Goal: Find specific page/section: Find specific page/section

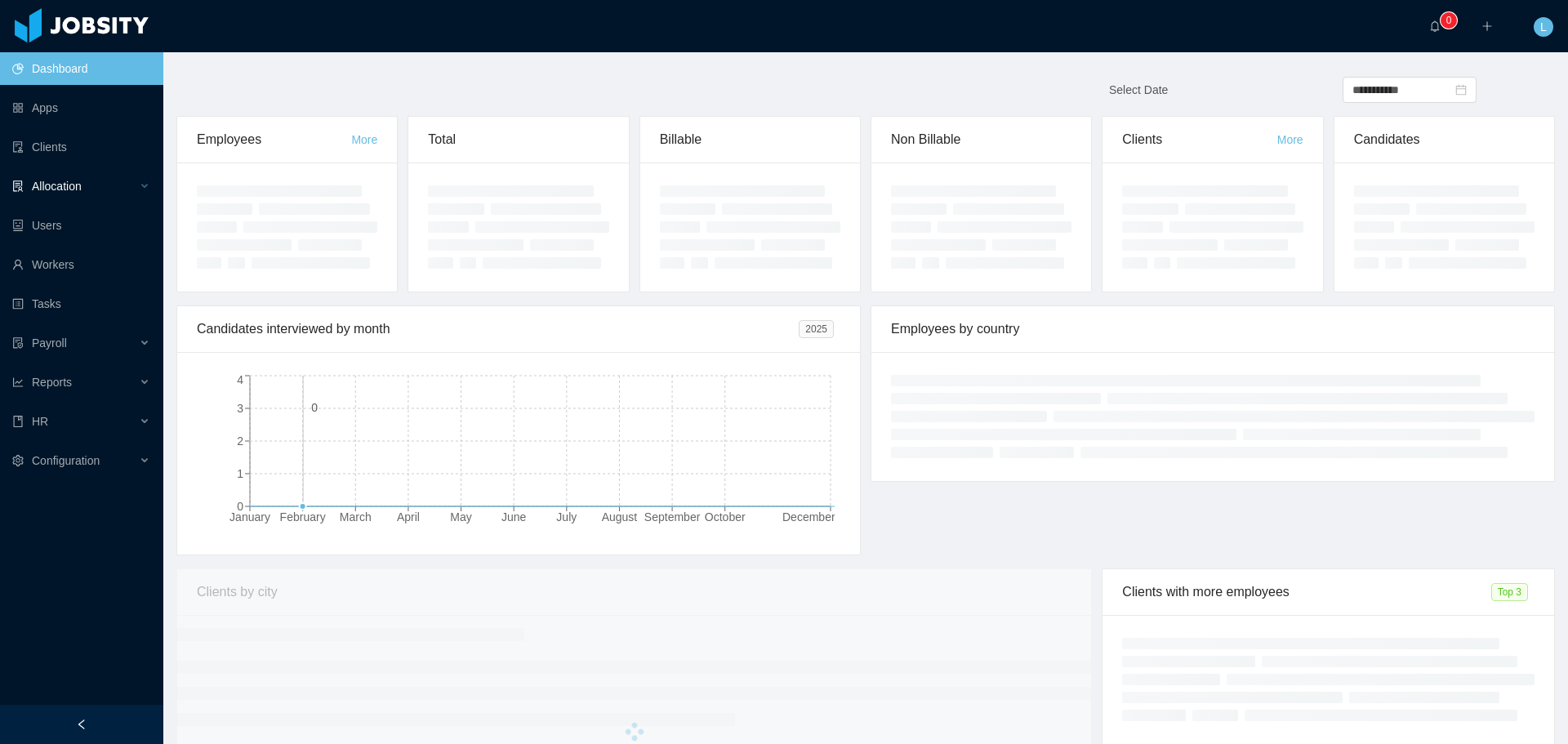
click at [109, 180] on div "Allocation" at bounding box center [81, 186] width 163 height 33
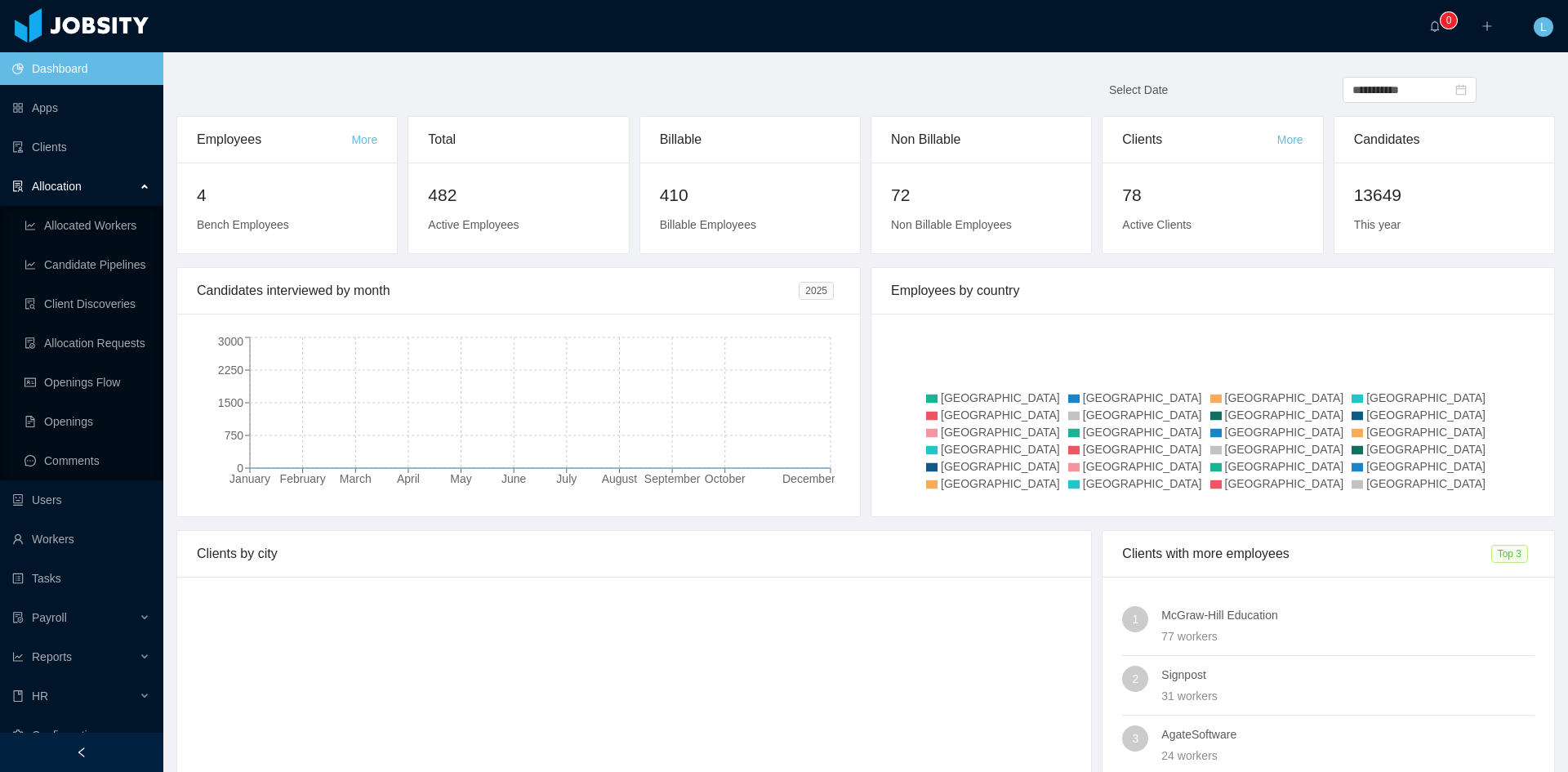
click at [77, 190] on span "Allocation" at bounding box center [56, 186] width 49 height 13
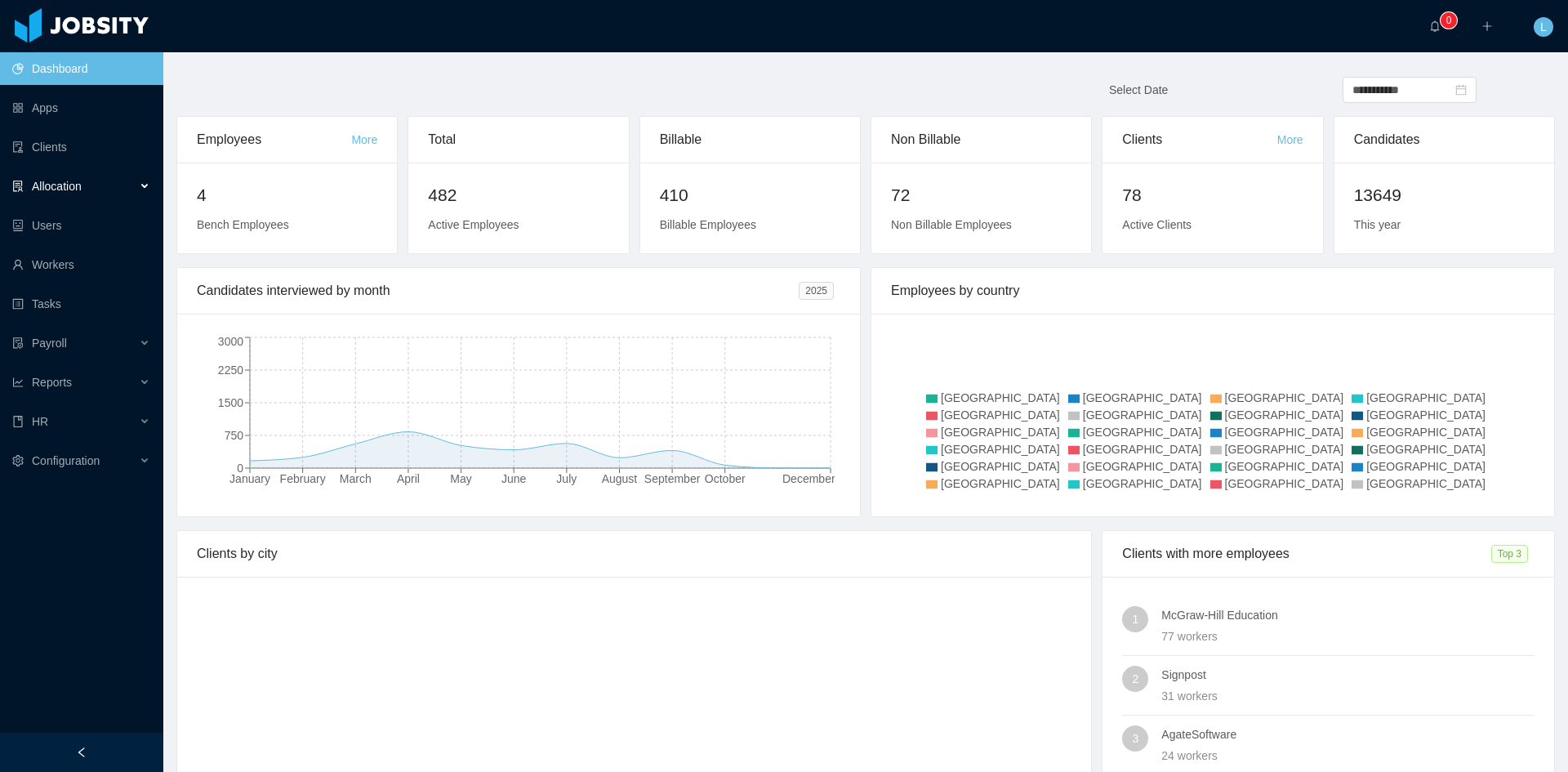
click at [82, 186] on span "Allocation" at bounding box center [56, 186] width 49 height 13
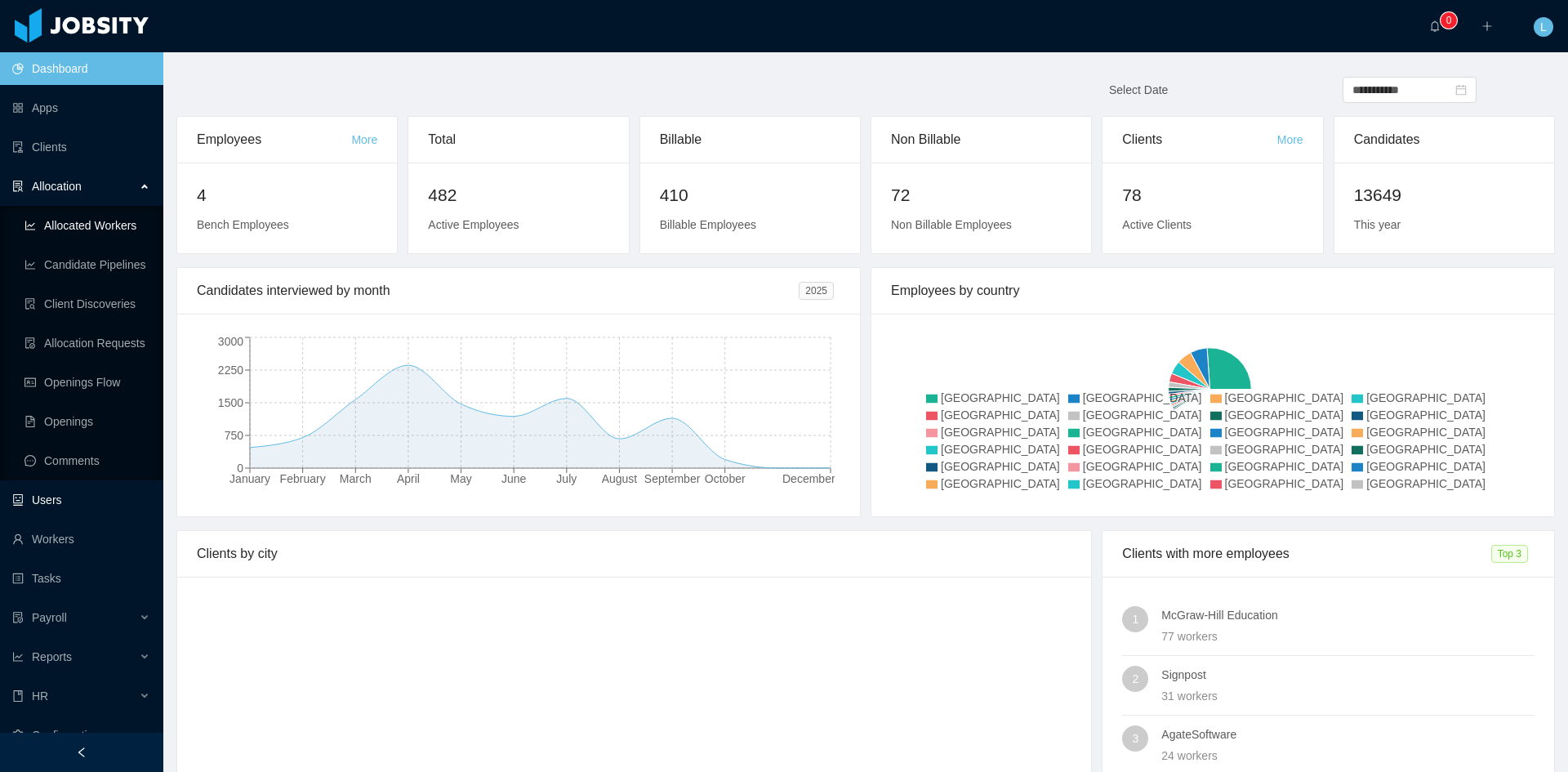
click at [102, 222] on link "Allocated Workers" at bounding box center [87, 225] width 126 height 33
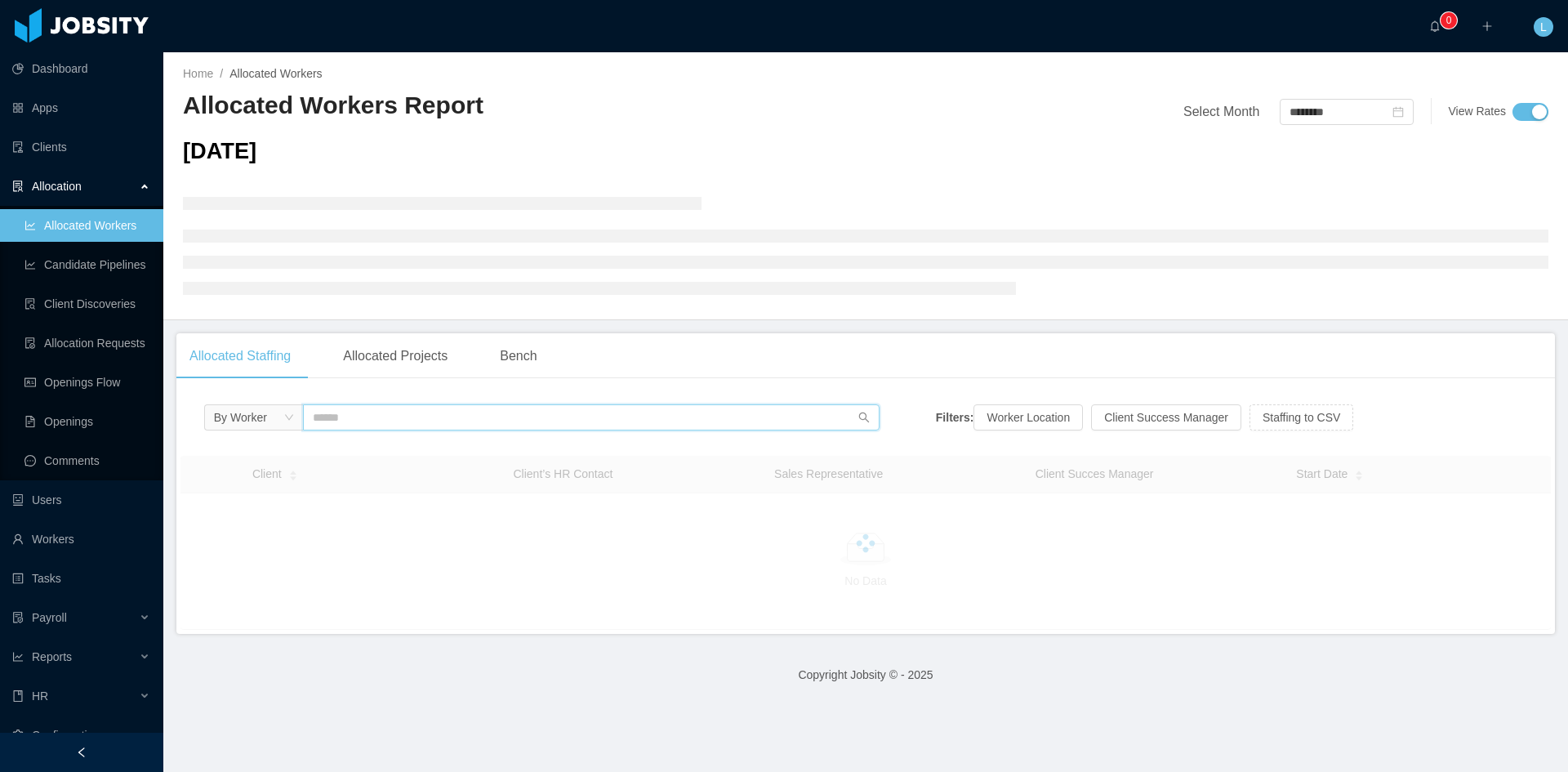
click at [510, 415] on input "text" at bounding box center [591, 418] width 577 height 26
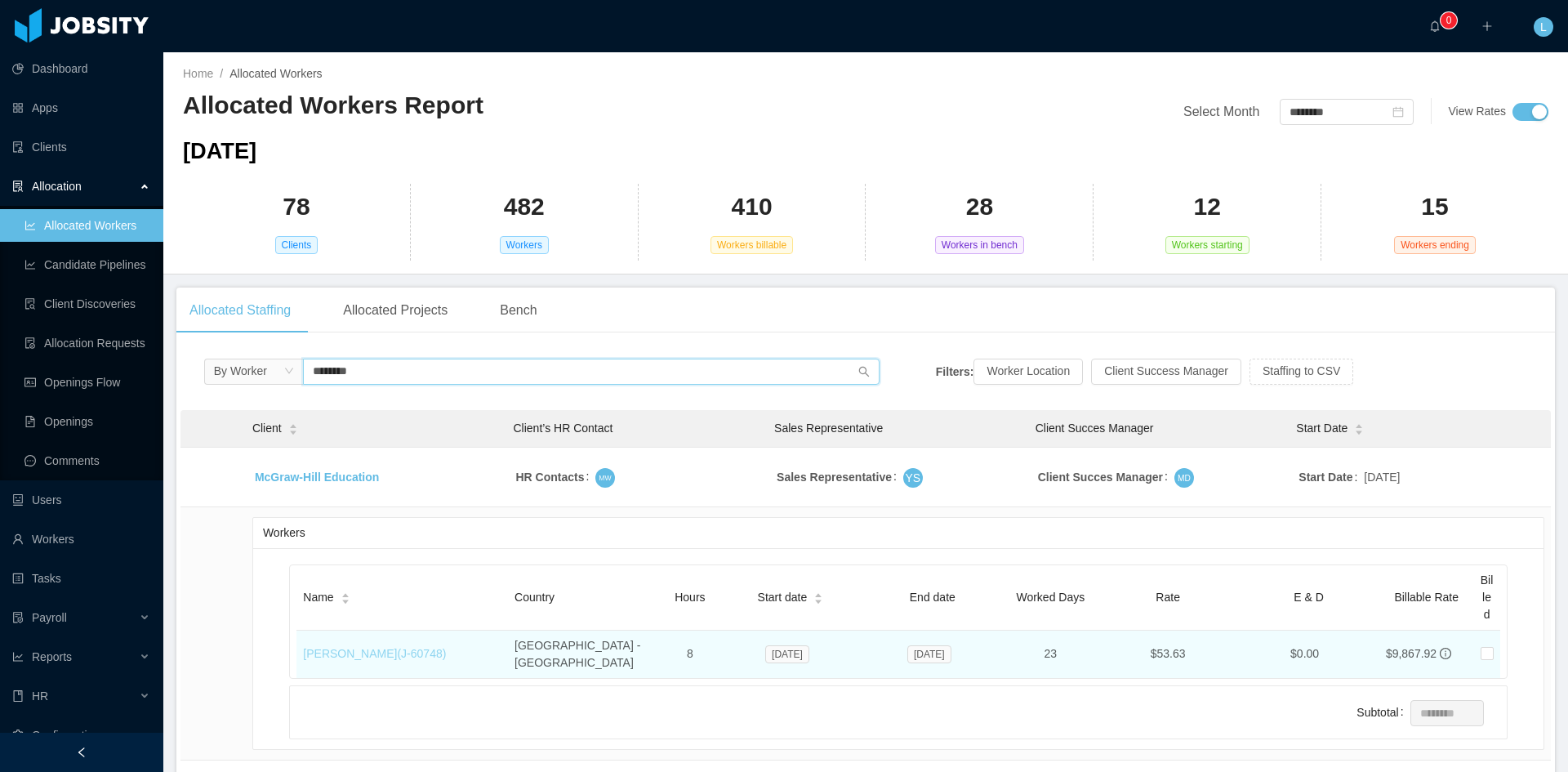
type input "********"
click at [385, 647] on link "[PERSON_NAME] (J- 60748 )" at bounding box center [374, 653] width 142 height 13
